Goal: Task Accomplishment & Management: Manage account settings

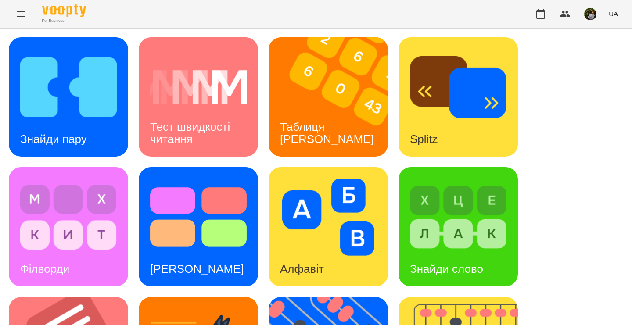
scroll to position [360, 0]
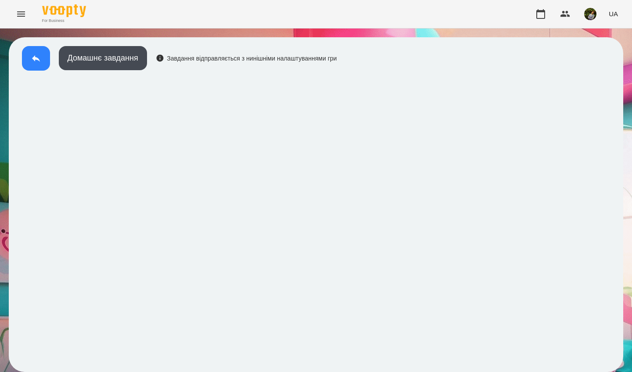
click at [36, 59] on icon at bounding box center [36, 58] width 8 height 7
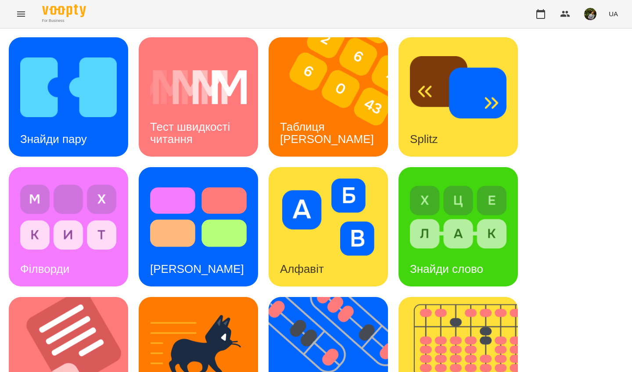
click at [91, 137] on div "Знайди пару" at bounding box center [53, 139] width 89 height 35
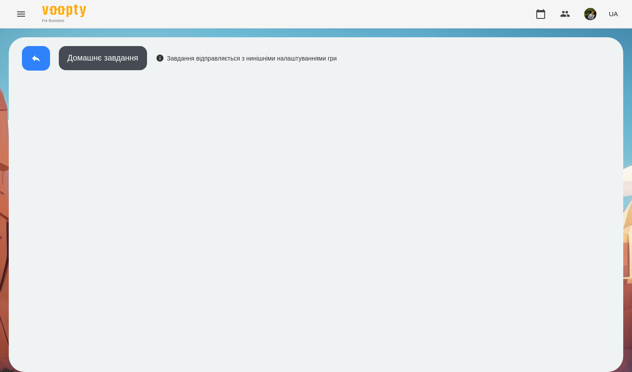
click at [34, 49] on button at bounding box center [36, 58] width 28 height 25
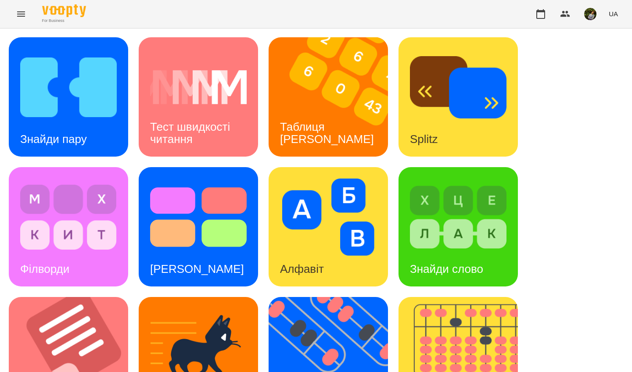
drag, startPoint x: 323, startPoint y: 77, endPoint x: 337, endPoint y: 93, distance: 20.8
click at [295, 104] on img at bounding box center [333, 96] width 130 height 119
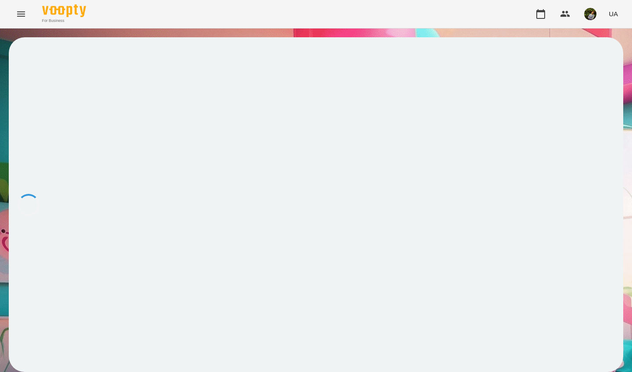
drag, startPoint x: 326, startPoint y: 76, endPoint x: 294, endPoint y: 101, distance: 40.4
click at [295, 100] on div at bounding box center [316, 204] width 614 height 335
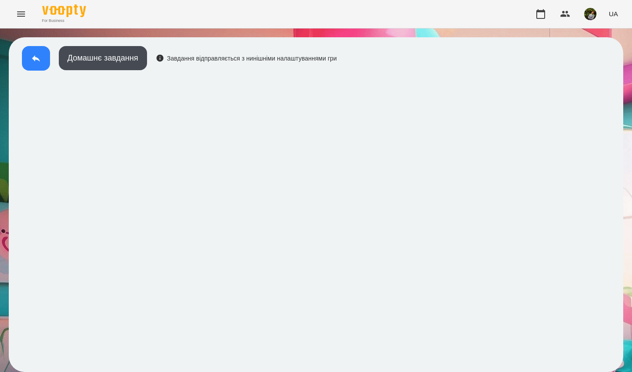
click at [36, 59] on icon at bounding box center [36, 58] width 8 height 7
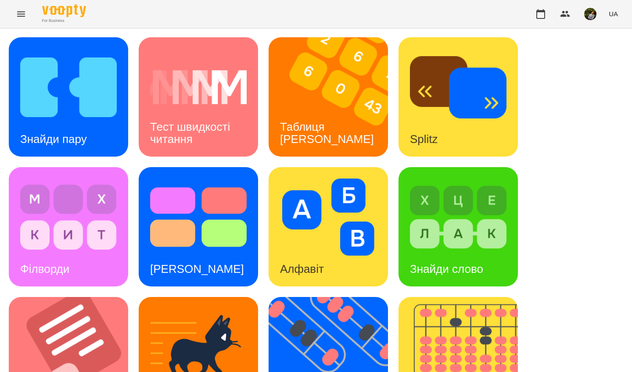
click at [433, 140] on h3 "Splitz" at bounding box center [424, 138] width 28 height 13
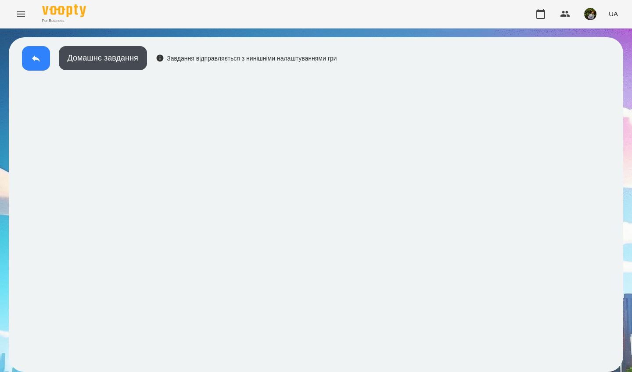
drag, startPoint x: 409, startPoint y: 22, endPoint x: 35, endPoint y: 58, distance: 376.3
click at [35, 58] on icon at bounding box center [36, 58] width 8 height 7
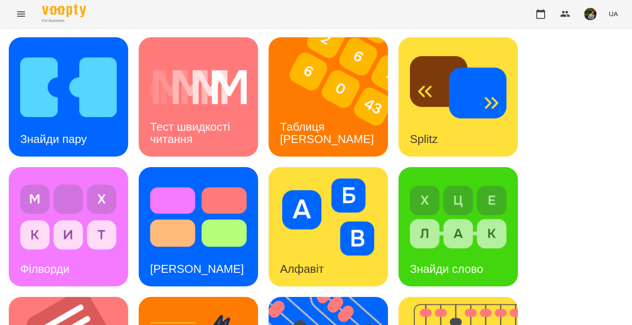
click at [19, 12] on icon "Menu" at bounding box center [21, 13] width 8 height 5
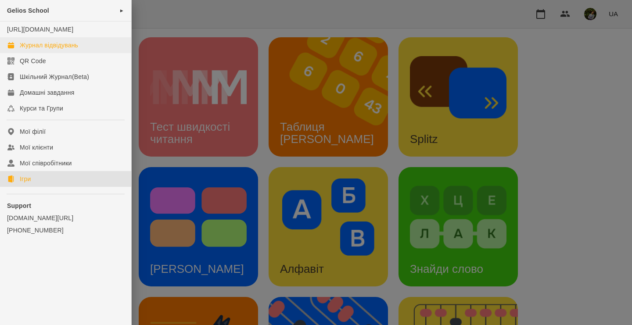
click at [52, 50] on div "Журнал відвідувань" at bounding box center [49, 45] width 58 height 9
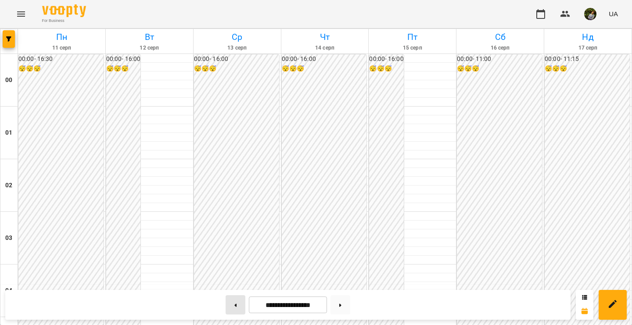
click at [235, 305] on icon at bounding box center [236, 305] width 2 height 3
type input "**********"
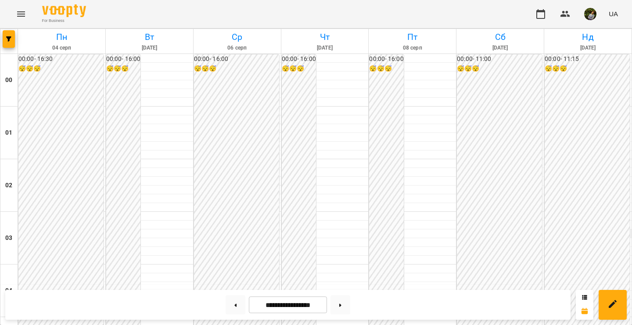
scroll to position [493, 0]
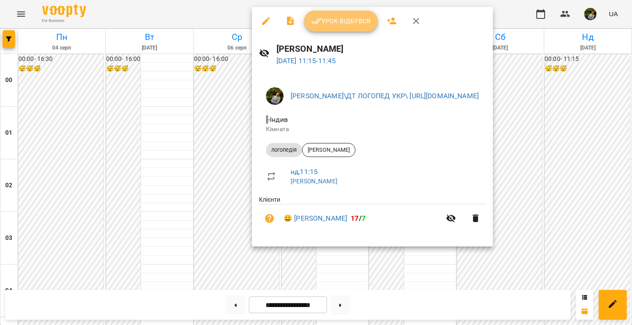
click at [349, 19] on span "Урок відбувся" at bounding box center [341, 21] width 60 height 11
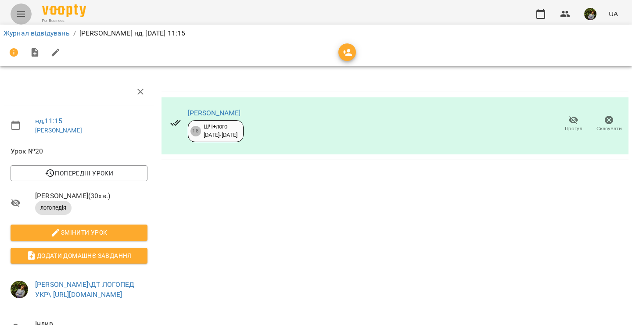
click at [22, 14] on icon "Menu" at bounding box center [21, 14] width 11 height 11
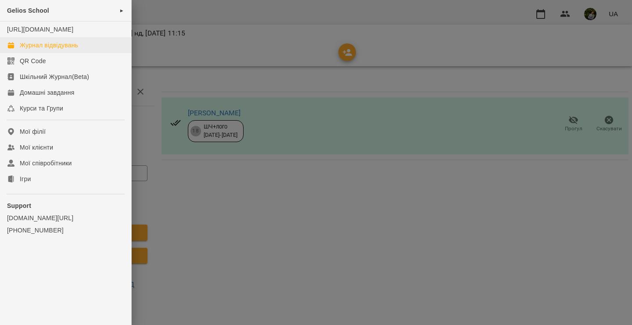
click at [47, 50] on div "Журнал відвідувань" at bounding box center [49, 45] width 58 height 9
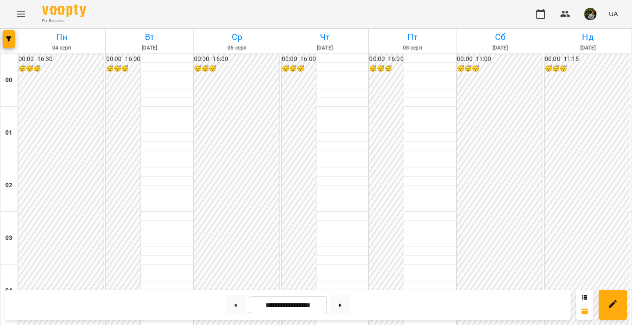
scroll to position [562, 0]
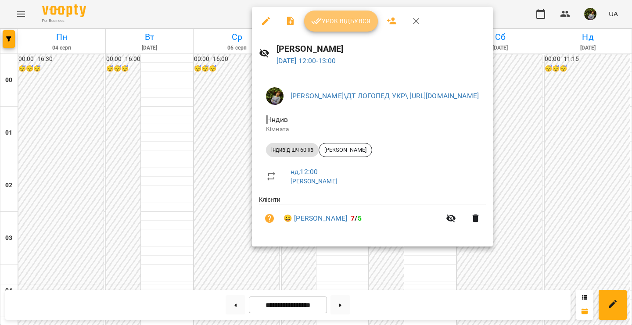
click at [357, 27] on button "Урок відбувся" at bounding box center [341, 21] width 74 height 21
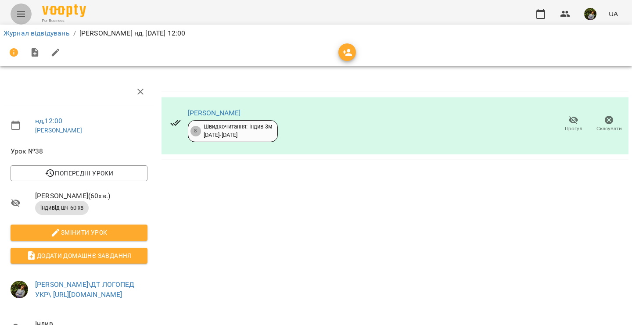
click at [19, 12] on icon "Menu" at bounding box center [21, 13] width 8 height 5
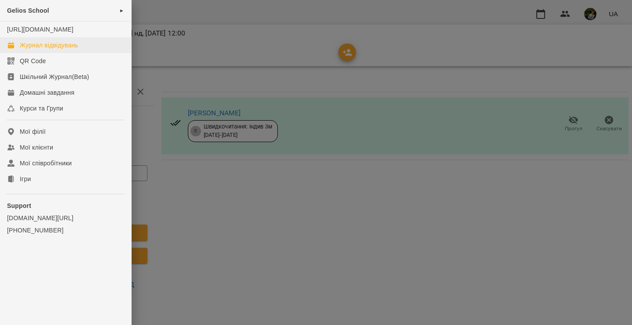
click at [40, 50] on div "Журнал відвідувань" at bounding box center [49, 45] width 58 height 9
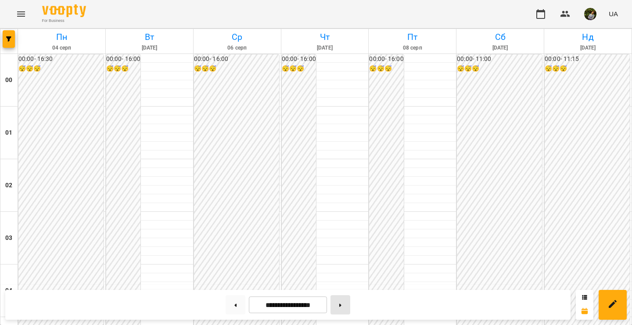
scroll to position [1031, 0]
click at [341, 305] on icon at bounding box center [340, 305] width 2 height 3
type input "**********"
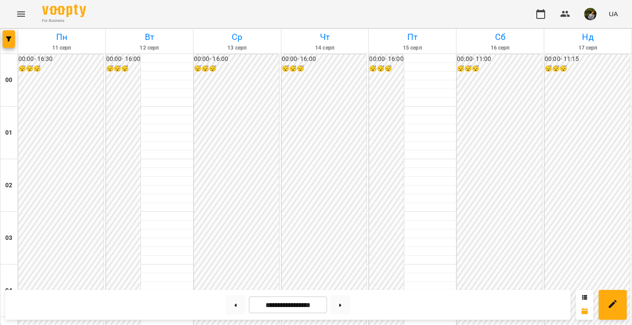
scroll to position [375, 0]
